Goal: Navigation & Orientation: Find specific page/section

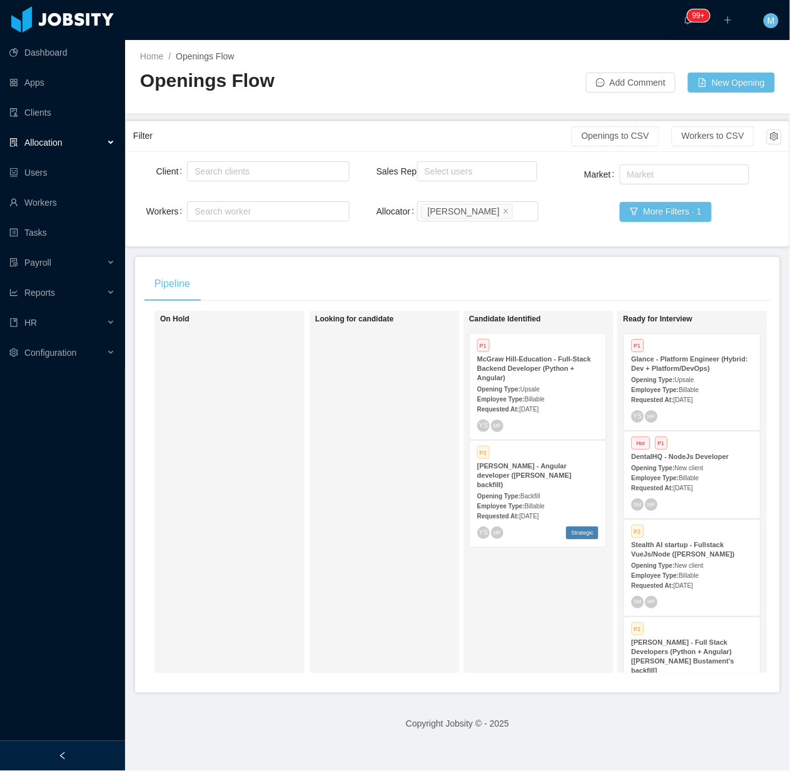
drag, startPoint x: 286, startPoint y: 540, endPoint x: 242, endPoint y: 348, distance: 197.1
click at [286, 540] on div "On Hold" at bounding box center [247, 493] width 175 height 352
